Goal: Task Accomplishment & Management: Complete application form

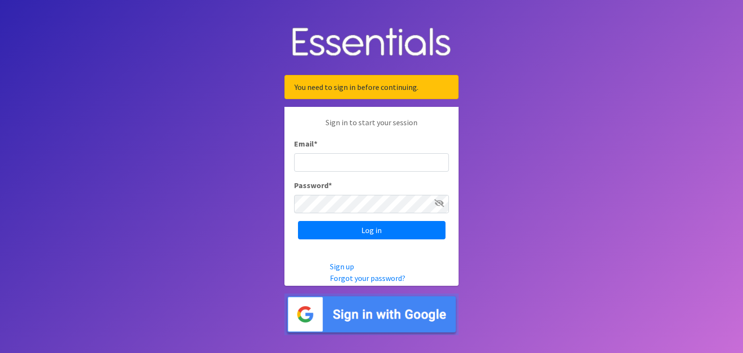
type input "[EMAIL_ADDRESS][DOMAIN_NAME]"
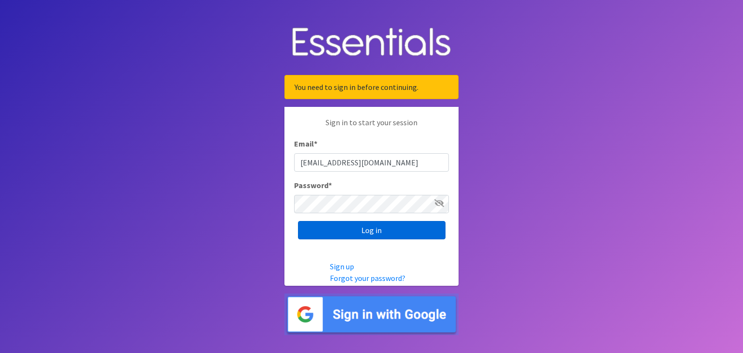
click at [365, 234] on input "Log in" at bounding box center [371, 230] width 147 height 18
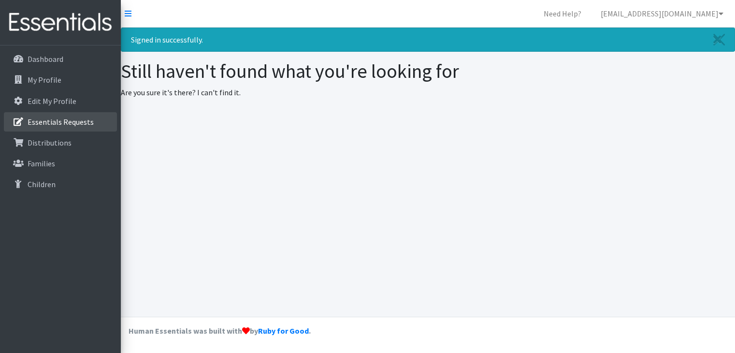
click at [70, 124] on p "Essentials Requests" at bounding box center [61, 122] width 66 height 10
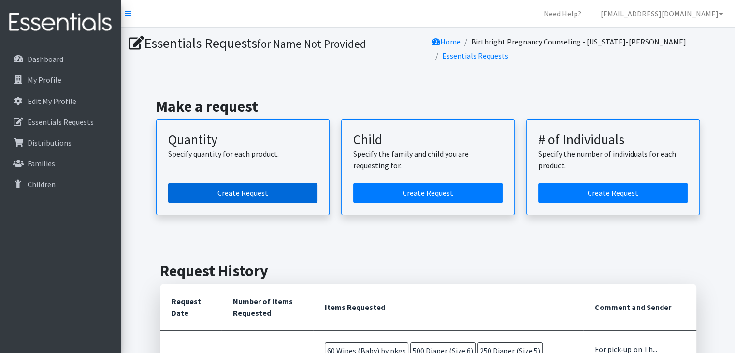
click at [236, 194] on link "Create Request" at bounding box center [242, 193] width 149 height 20
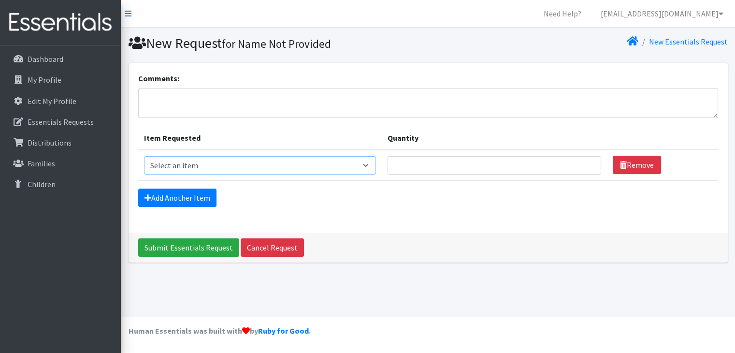
click at [374, 165] on select "Select an item Diaper (Size 2) Diaper (Size 3) Diaper (Size 4) Diaper (Size 5) …" at bounding box center [260, 165] width 232 height 18
select select "2950"
click at [144, 156] on select "Select an item Diaper (Size 2) Diaper (Size 3) Diaper (Size 4) Diaper (Size 5) …" at bounding box center [260, 165] width 232 height 18
click at [408, 164] on input "Quantity" at bounding box center [495, 165] width 214 height 18
type input "500"
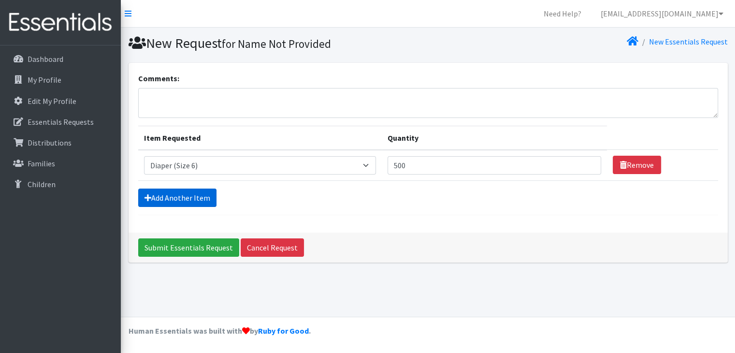
click at [167, 198] on link "Add Another Item" at bounding box center [177, 198] width 78 height 18
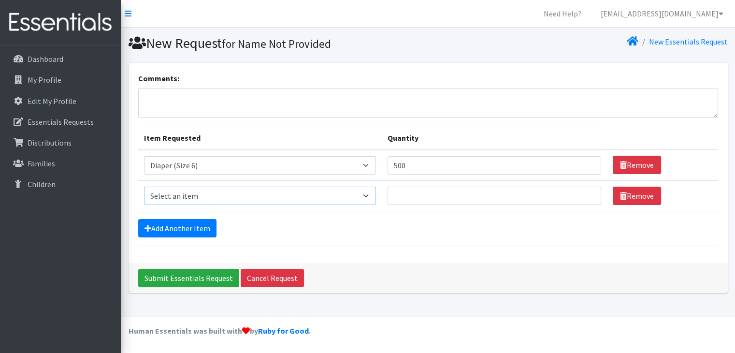
click at [368, 195] on select "Select an item Diaper (Size 2) Diaper (Size 3) Diaper (Size 4) Diaper (Size 5) …" at bounding box center [260, 196] width 232 height 18
select select "2961"
click at [144, 187] on select "Select an item Diaper (Size 2) Diaper (Size 3) Diaper (Size 4) Diaper (Size 5) …" at bounding box center [260, 196] width 232 height 18
click at [412, 197] on input "Quantity" at bounding box center [495, 196] width 214 height 18
type input "500"
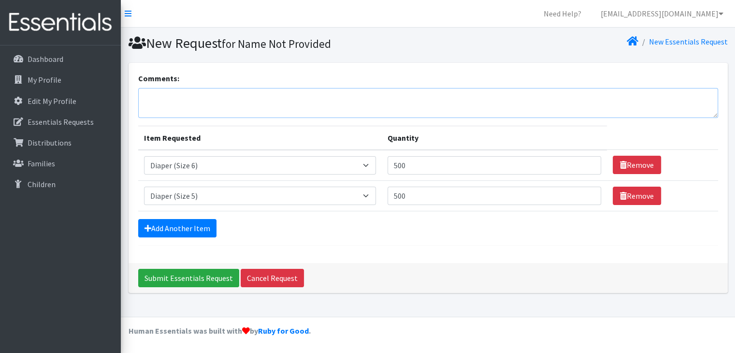
click at [183, 91] on textarea "Comments:" at bounding box center [428, 103] width 580 height 30
type textarea "For pick-up [DATE] 2PM Thank you"
click at [170, 222] on link "Add Another Item" at bounding box center [177, 228] width 78 height 18
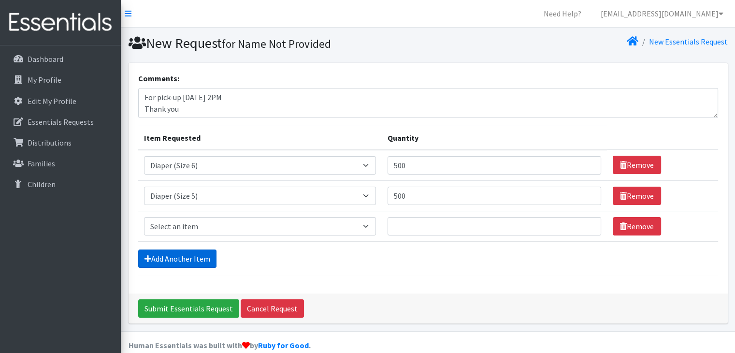
scroll to position [13, 0]
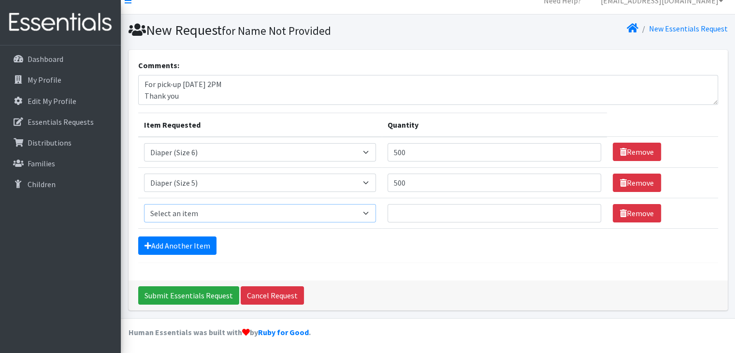
click at [371, 211] on select "Select an item Diaper (Size 2) Diaper (Size 3) Diaper (Size 4) Diaper (Size 5) …" at bounding box center [260, 213] width 232 height 18
select select "12589"
click at [144, 204] on select "Select an item Diaper (Size 2) Diaper (Size 3) Diaper (Size 4) Diaper (Size 5) …" at bounding box center [260, 213] width 232 height 18
click at [421, 208] on input "Quantity" at bounding box center [495, 213] width 214 height 18
type input "250"
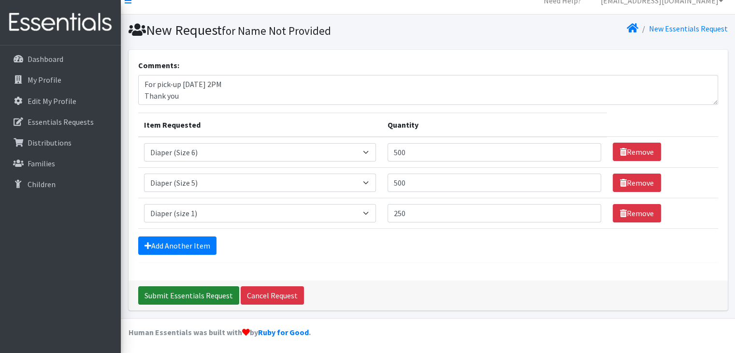
click at [210, 291] on input "Submit Essentials Request" at bounding box center [188, 295] width 101 height 18
click at [186, 293] on input "Submit Essentials Request" at bounding box center [188, 295] width 101 height 18
click at [200, 291] on div "Submit Essentials Request Cancel Request" at bounding box center [429, 295] width 600 height 30
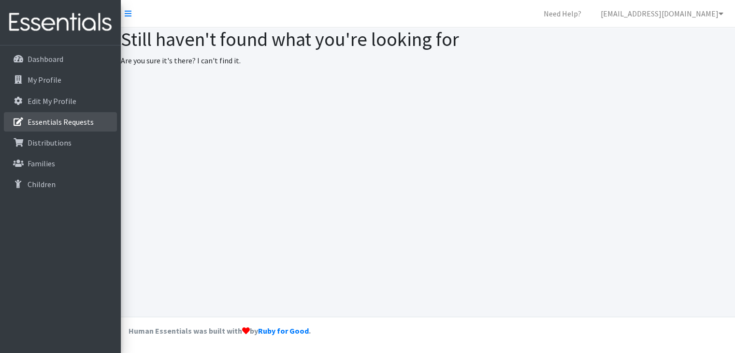
click at [50, 121] on p "Essentials Requests" at bounding box center [61, 122] width 66 height 10
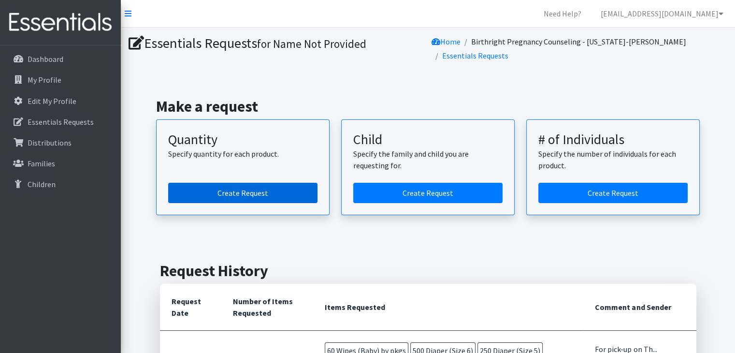
click at [226, 195] on link "Create Request" at bounding box center [242, 193] width 149 height 20
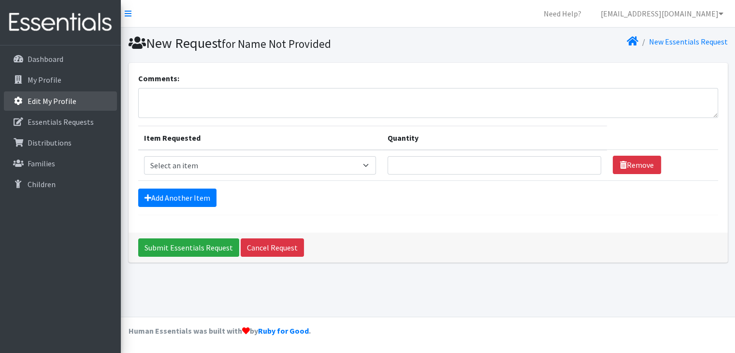
click at [42, 102] on p "Edit My Profile" at bounding box center [52, 101] width 49 height 10
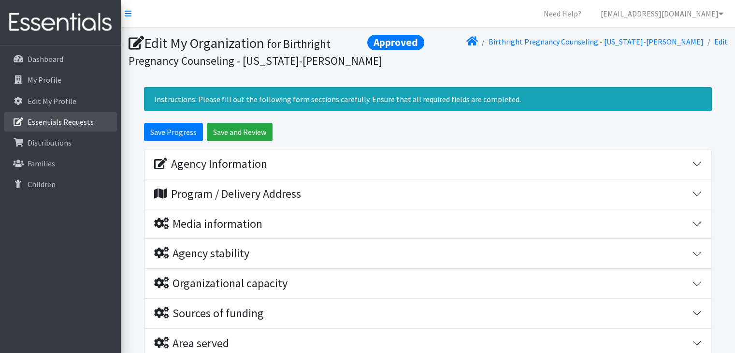
click at [42, 121] on p "Essentials Requests" at bounding box center [61, 122] width 66 height 10
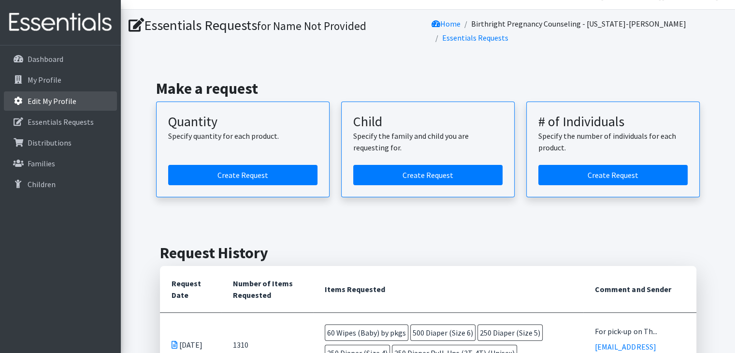
scroll to position [12, 0]
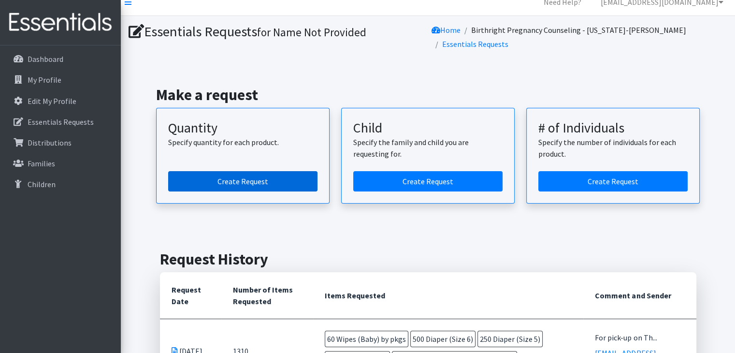
click at [213, 177] on link "Create Request" at bounding box center [242, 181] width 149 height 20
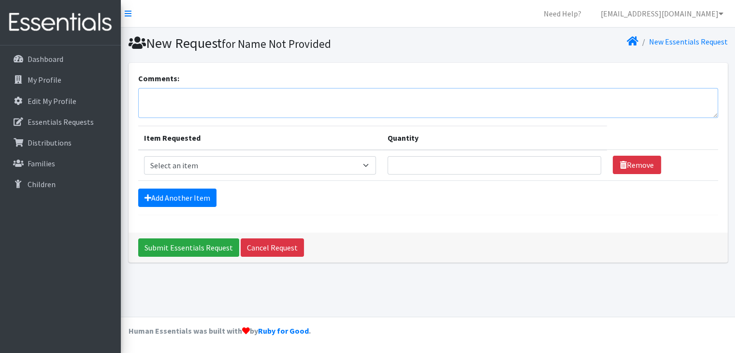
click at [167, 100] on textarea "Comments:" at bounding box center [428, 103] width 580 height 30
type textarea "For pick=up 3PM [DATE]. Thank you"
click at [189, 246] on input "Submit Essentials Request" at bounding box center [188, 247] width 101 height 18
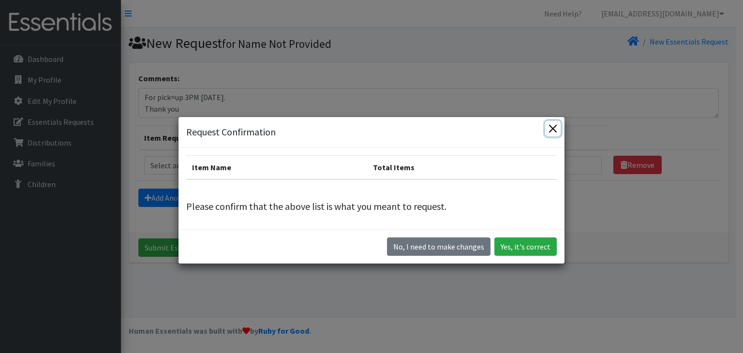
click at [546, 128] on button "Close" at bounding box center [552, 128] width 15 height 15
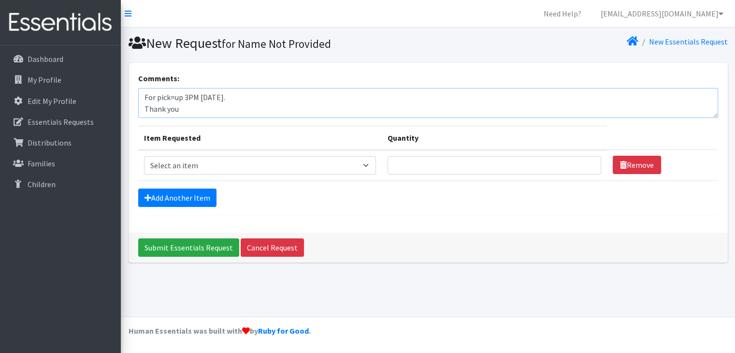
drag, startPoint x: 190, startPoint y: 109, endPoint x: 130, endPoint y: 91, distance: 62.7
click at [130, 91] on div "Comments: For pick=up 3PM Thursday August 21. Thank you Item Requested Quantity…" at bounding box center [429, 148] width 600 height 170
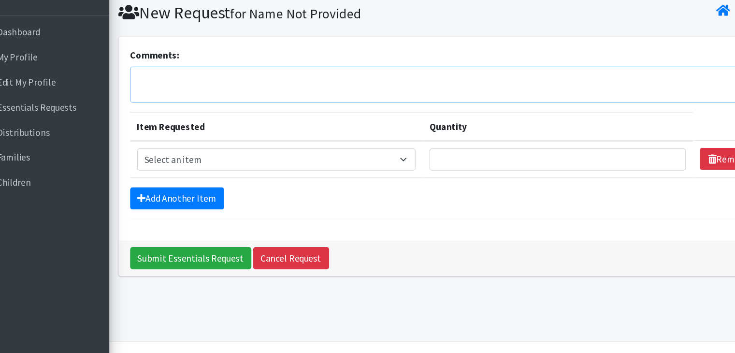
click at [157, 110] on textarea "Comments:" at bounding box center [428, 103] width 580 height 30
paste textarea "For pick=up 3PM Thursday August 21. Thank you"
type textarea "For pick=up 3PM Thursday August 21. Thank you"
click at [368, 167] on select "Select an item Diaper (Size 2) Diaper (Size 3) Diaper (Size 4) Diaper (Size 5) …" at bounding box center [260, 165] width 232 height 18
select select "2950"
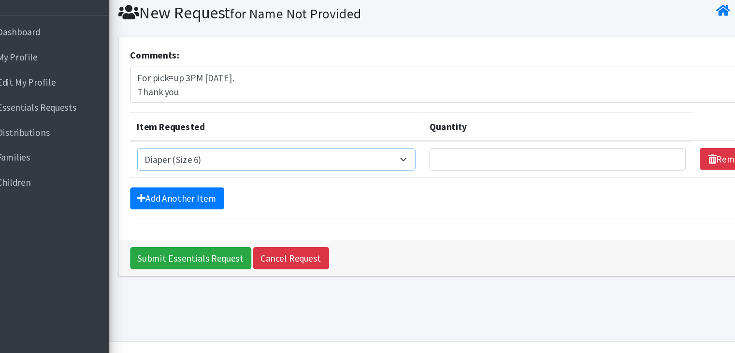
click at [144, 156] on select "Select an item Diaper (Size 2) Diaper (Size 3) Diaper (Size 4) Diaper (Size 5) …" at bounding box center [260, 165] width 232 height 18
click at [410, 165] on input "Quantity" at bounding box center [495, 165] width 214 height 18
type input "500"
click at [187, 201] on link "Add Another Item" at bounding box center [177, 198] width 78 height 18
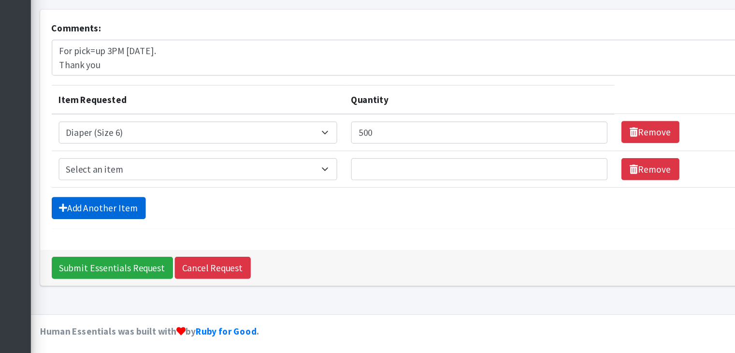
scroll to position [0, 0]
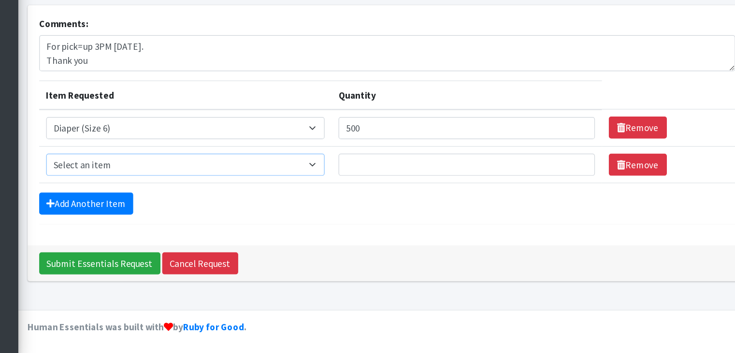
click at [369, 196] on select "Select an item Diaper (Size 2) Diaper (Size 3) Diaper (Size 4) Diaper (Size 5) …" at bounding box center [260, 196] width 232 height 18
select select "2961"
click at [144, 187] on select "Select an item Diaper (Size 2) Diaper (Size 3) Diaper (Size 4) Diaper (Size 5) …" at bounding box center [260, 196] width 232 height 18
click at [416, 198] on input "Quantity" at bounding box center [495, 196] width 214 height 18
click at [212, 271] on input "Submit Essentials Request" at bounding box center [188, 278] width 101 height 18
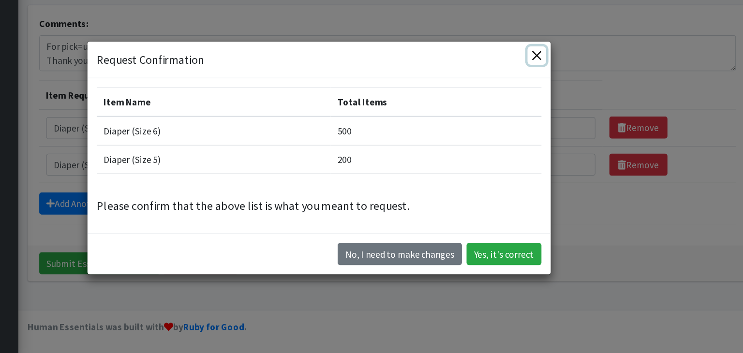
click at [553, 103] on button "Close" at bounding box center [552, 104] width 15 height 15
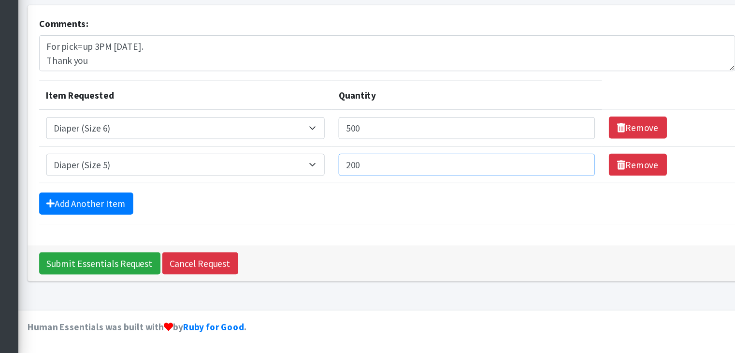
drag, startPoint x: 405, startPoint y: 195, endPoint x: 393, endPoint y: 195, distance: 12.1
click at [393, 195] on input "200" at bounding box center [495, 196] width 214 height 18
type input "500"
click at [165, 276] on input "Submit Essentials Request" at bounding box center [188, 278] width 101 height 18
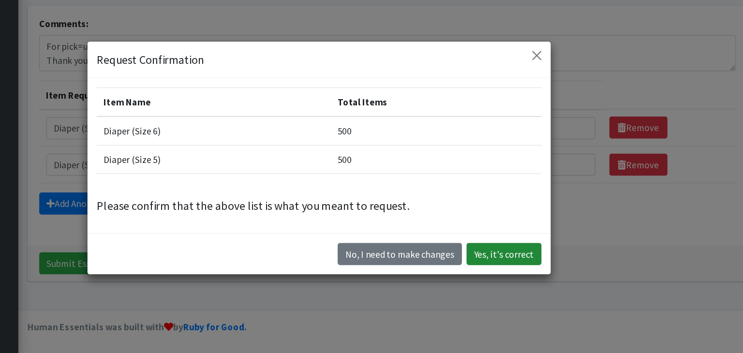
click at [512, 270] on button "Yes, it's correct" at bounding box center [525, 270] width 62 height 18
